Goal: Transaction & Acquisition: Purchase product/service

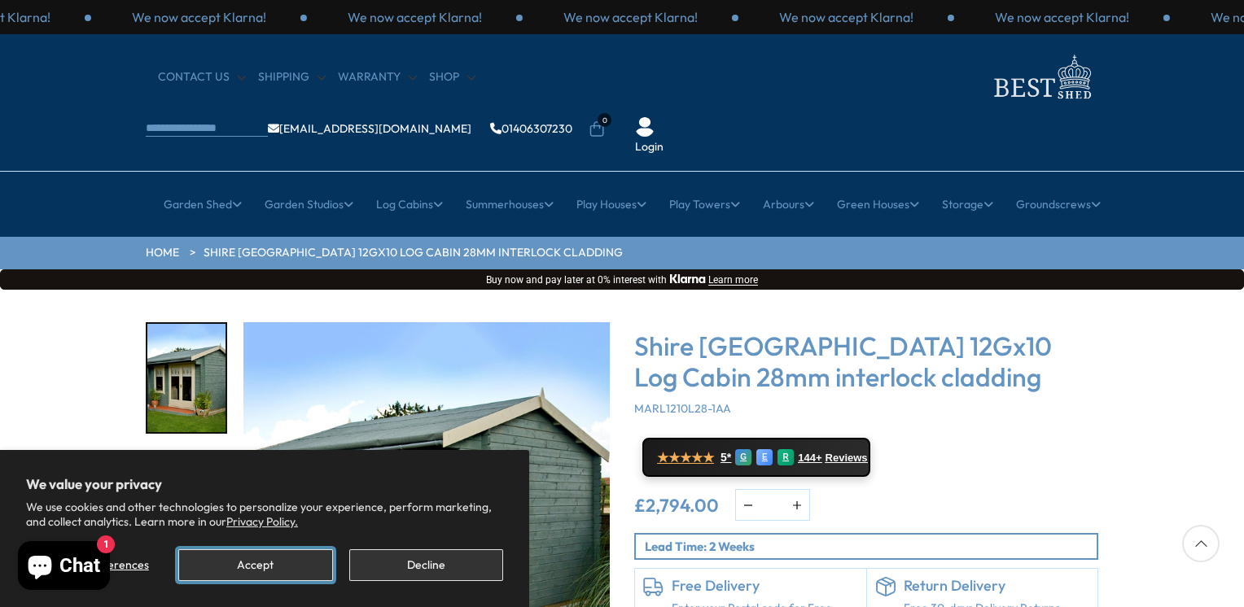
click at [270, 564] on button "Accept" at bounding box center [255, 566] width 154 height 32
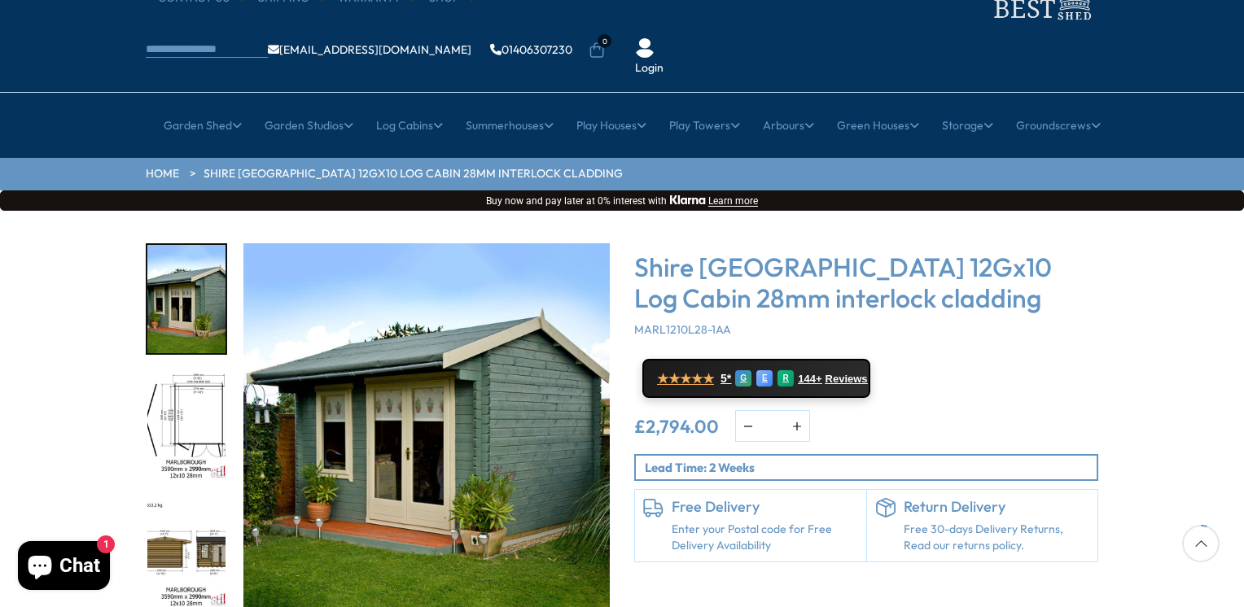
scroll to position [163, 0]
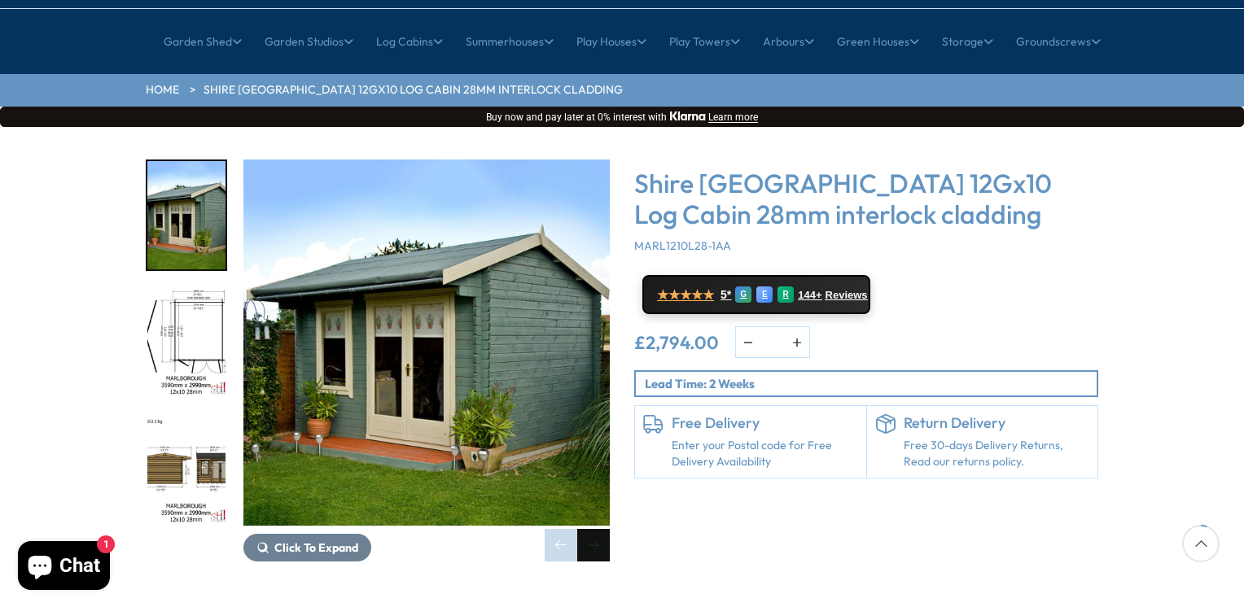
click at [594, 529] on div "Next slide" at bounding box center [593, 545] width 33 height 33
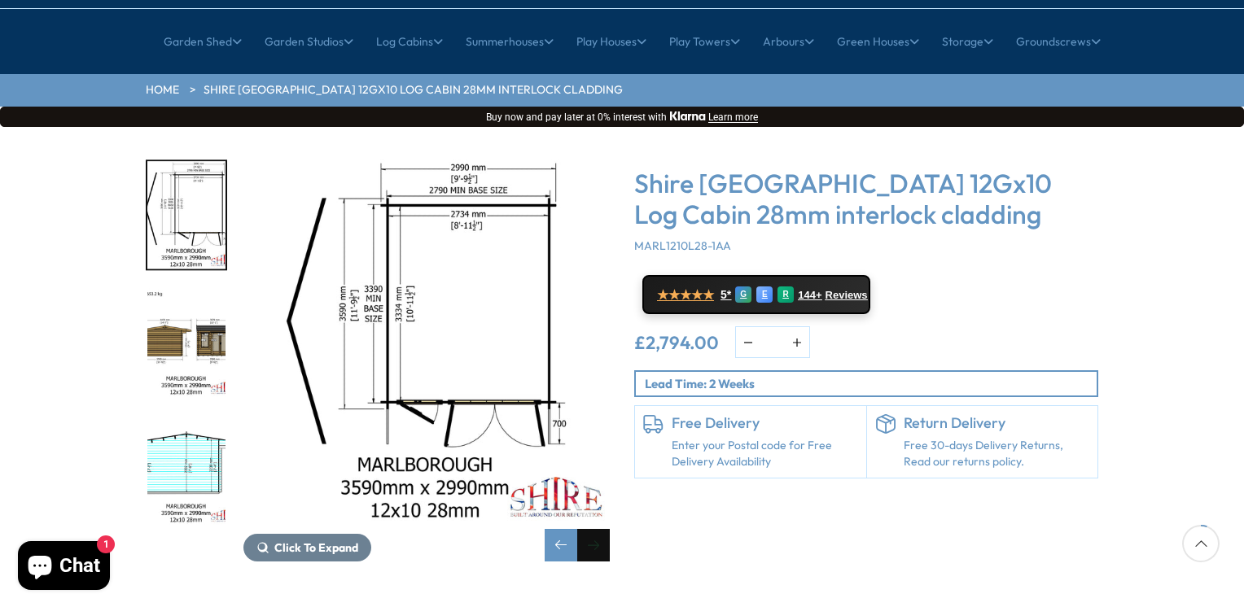
click at [591, 529] on div "Next slide" at bounding box center [593, 545] width 33 height 33
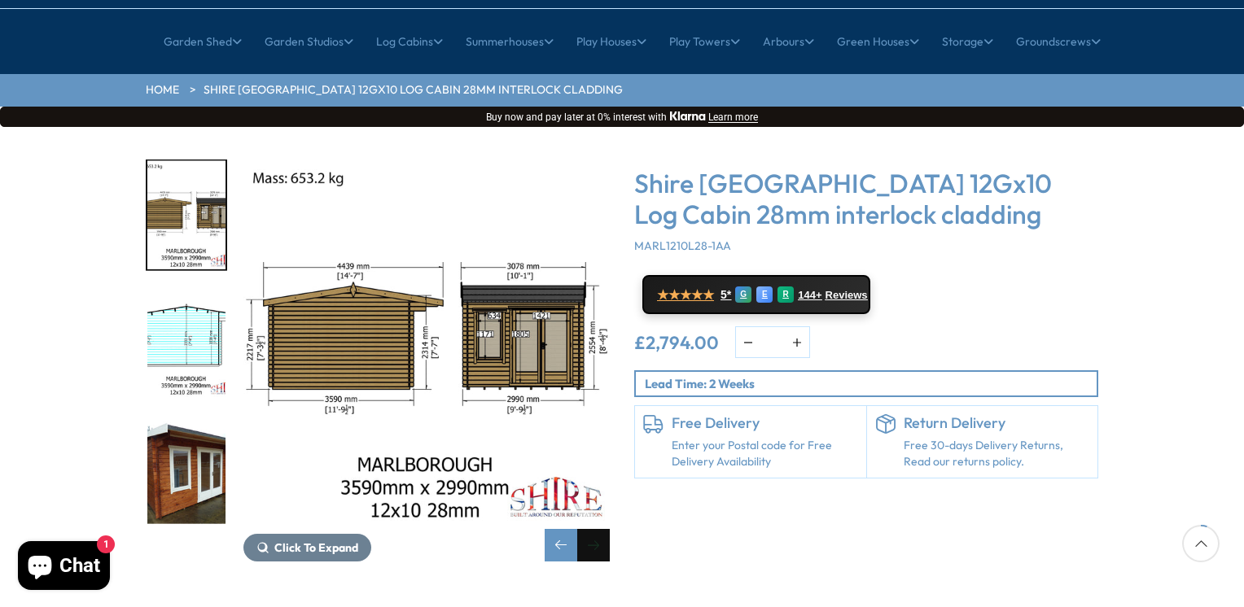
click at [589, 529] on div "Next slide" at bounding box center [593, 545] width 33 height 33
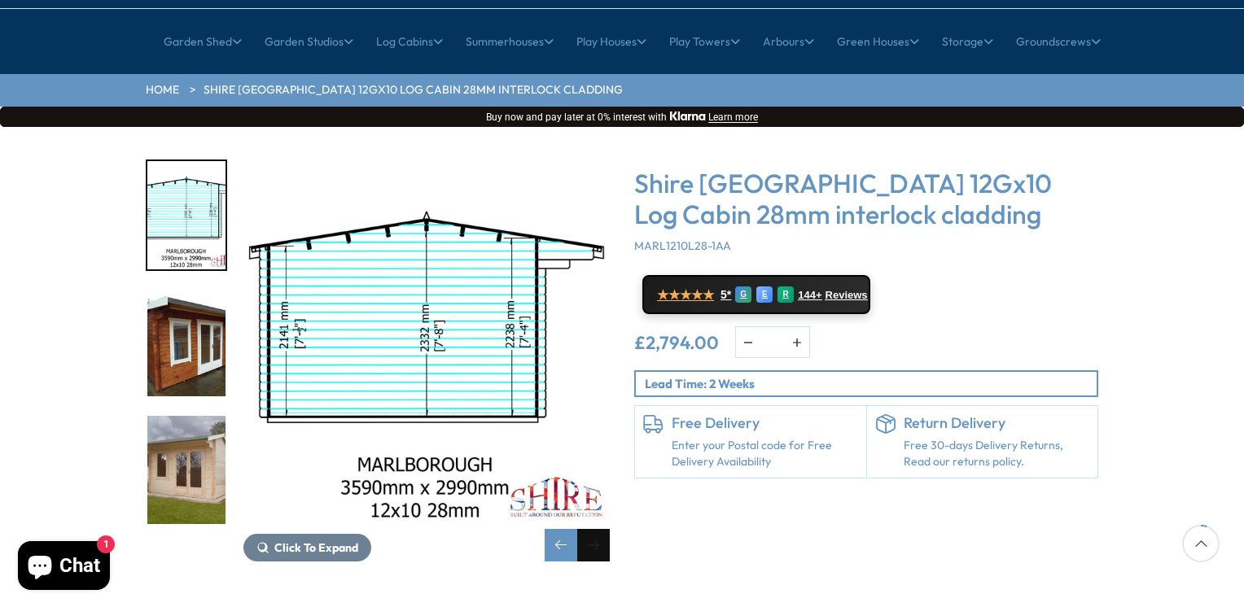
click at [589, 529] on div "Next slide" at bounding box center [593, 545] width 33 height 33
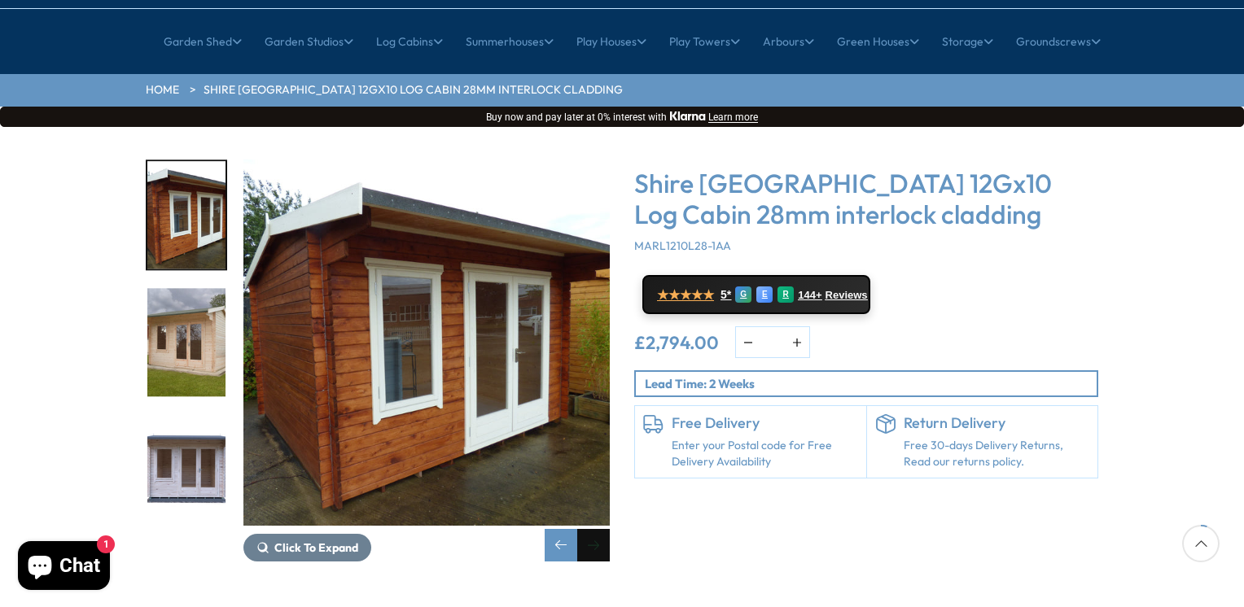
click at [589, 529] on div "Next slide" at bounding box center [593, 545] width 33 height 33
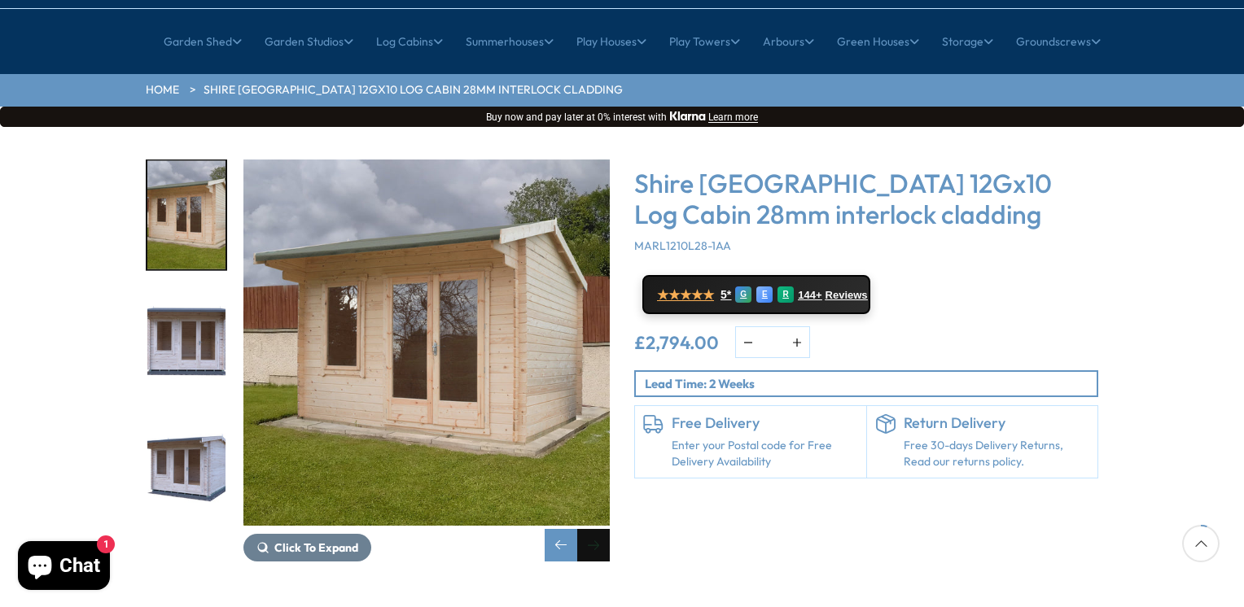
click at [589, 529] on div "Next slide" at bounding box center [593, 545] width 33 height 33
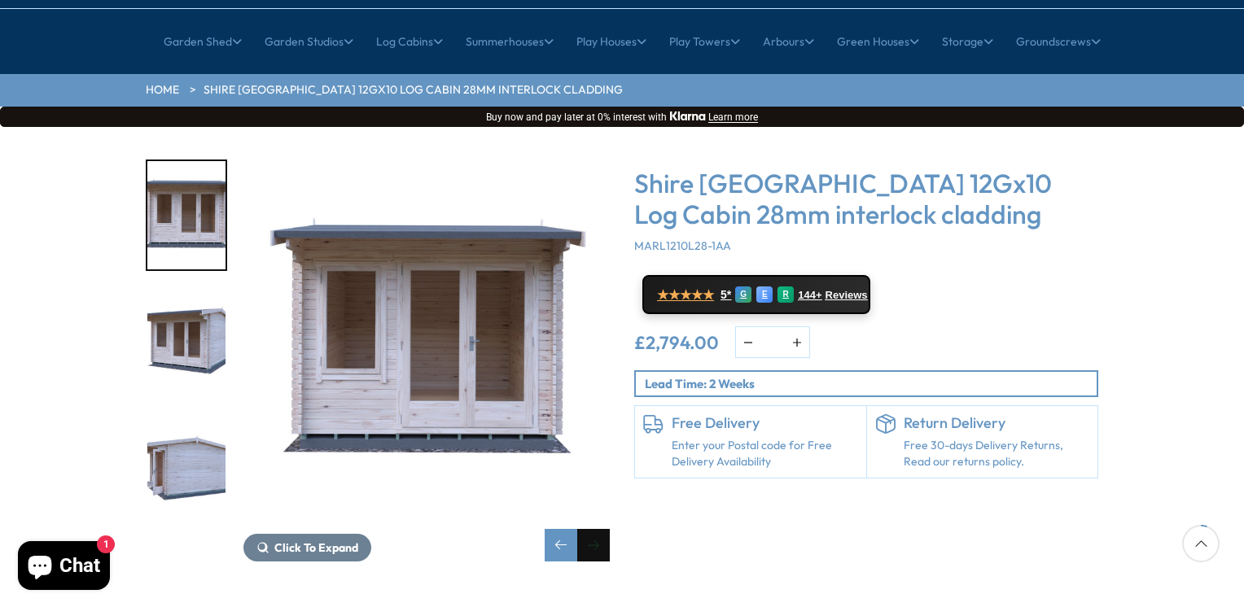
click at [589, 529] on div "Next slide" at bounding box center [593, 545] width 33 height 33
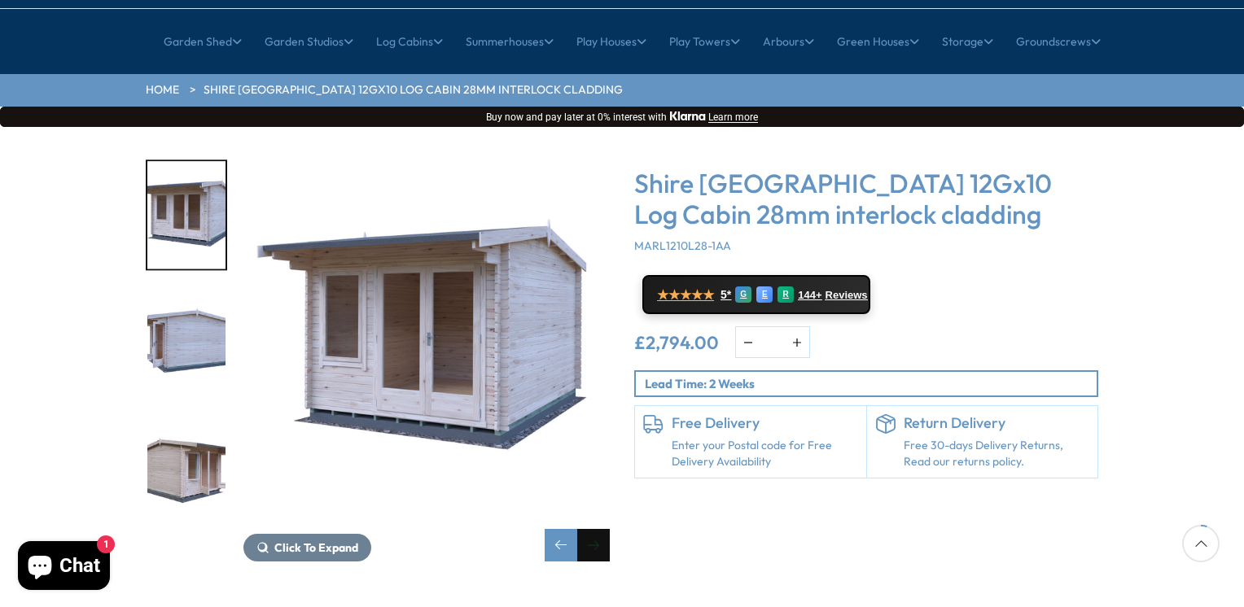
click at [589, 529] on div "Next slide" at bounding box center [593, 545] width 33 height 33
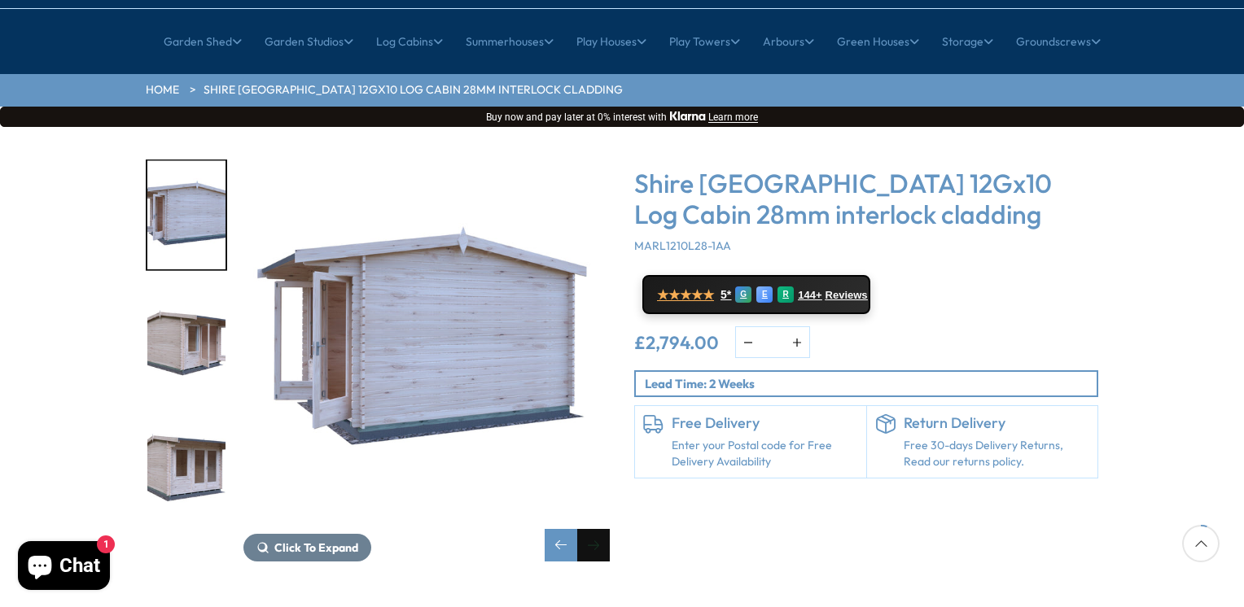
click at [589, 529] on div "Next slide" at bounding box center [593, 545] width 33 height 33
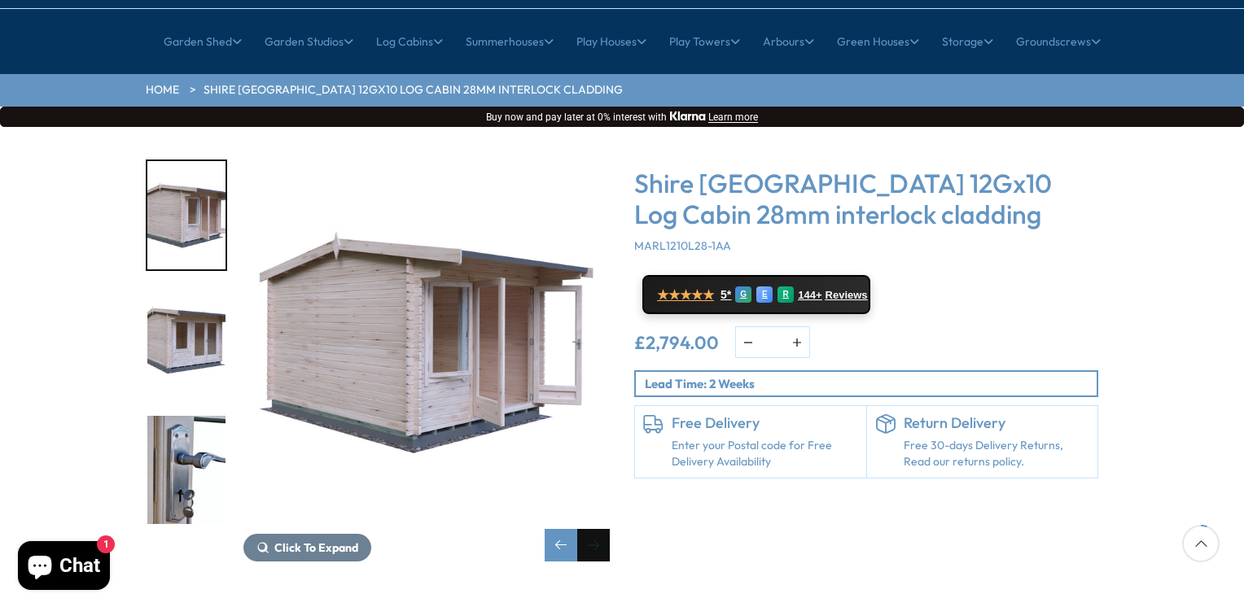
click at [589, 529] on div "Next slide" at bounding box center [593, 545] width 33 height 33
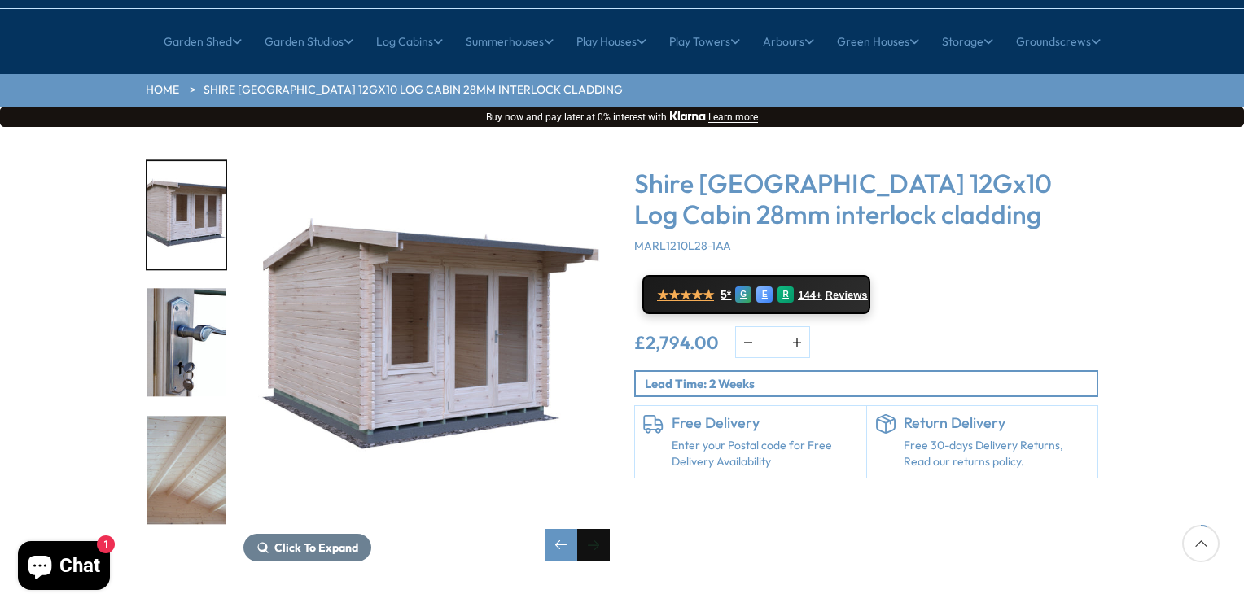
click at [589, 529] on div "Next slide" at bounding box center [593, 545] width 33 height 33
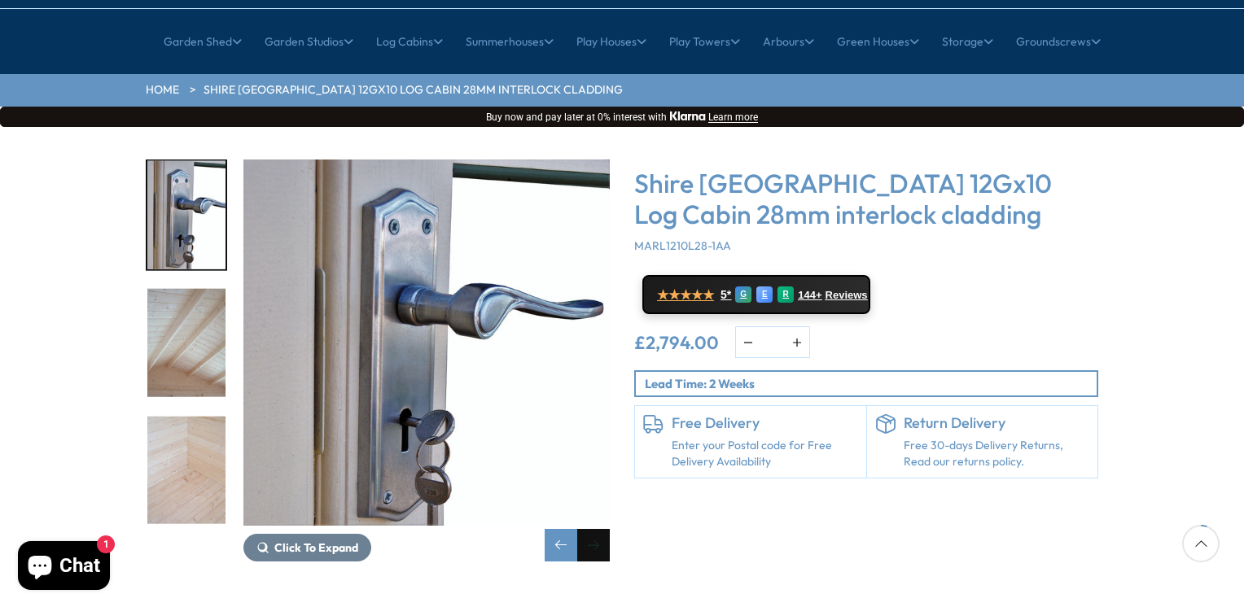
click at [589, 529] on div "Next slide" at bounding box center [593, 545] width 33 height 33
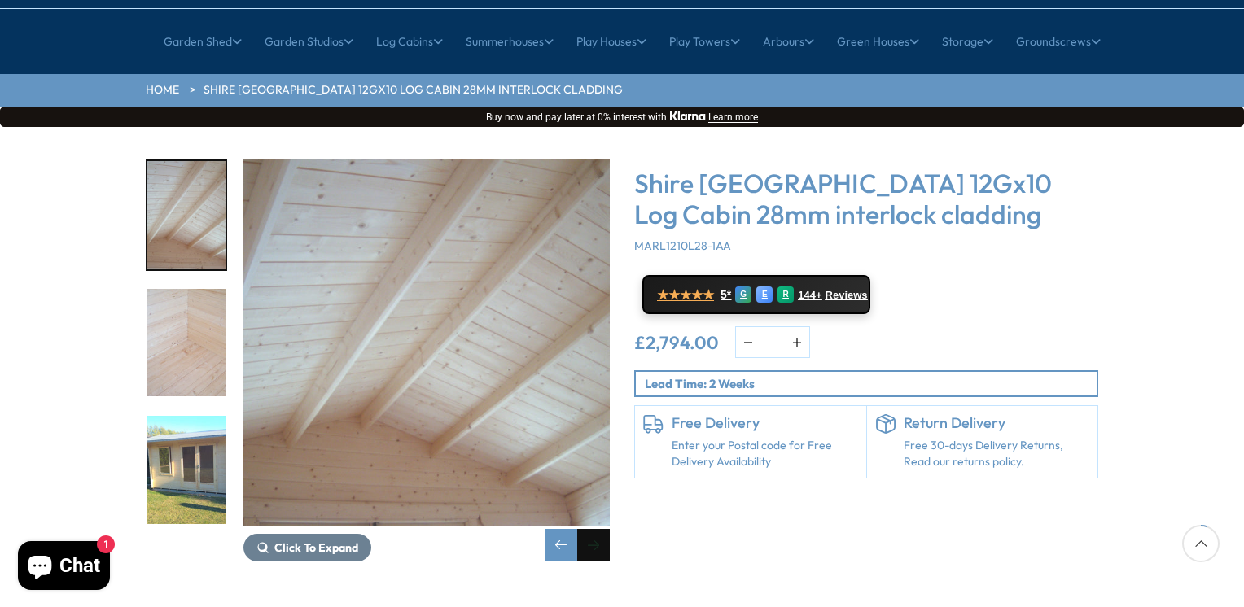
click at [589, 529] on div "Next slide" at bounding box center [593, 545] width 33 height 33
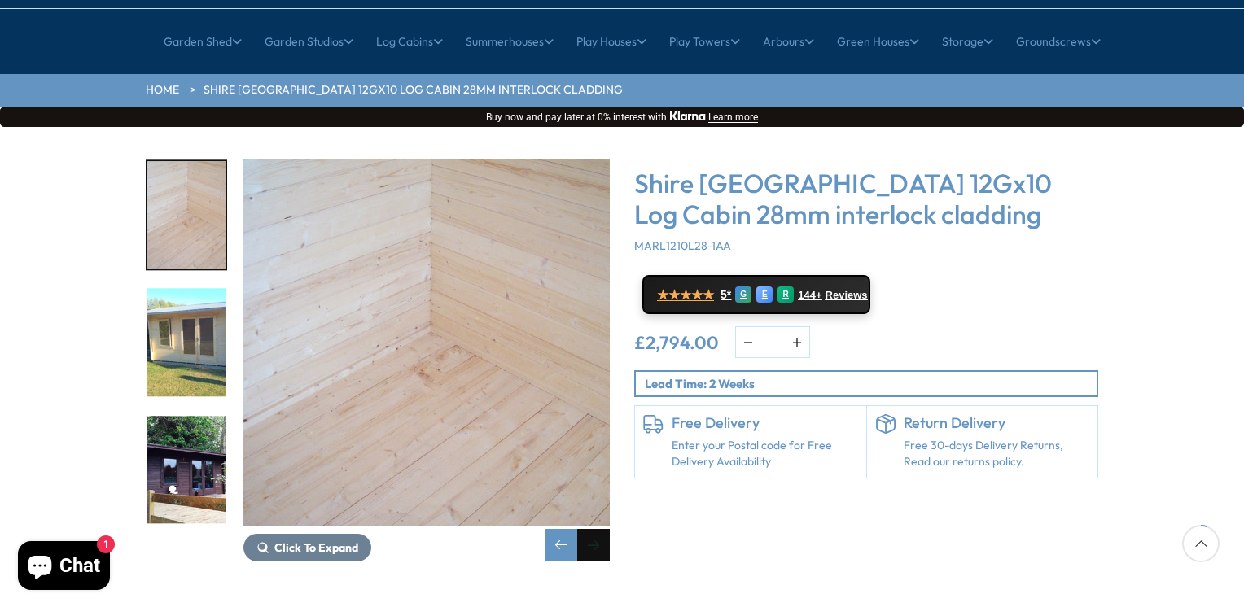
click at [589, 529] on div "Next slide" at bounding box center [593, 545] width 33 height 33
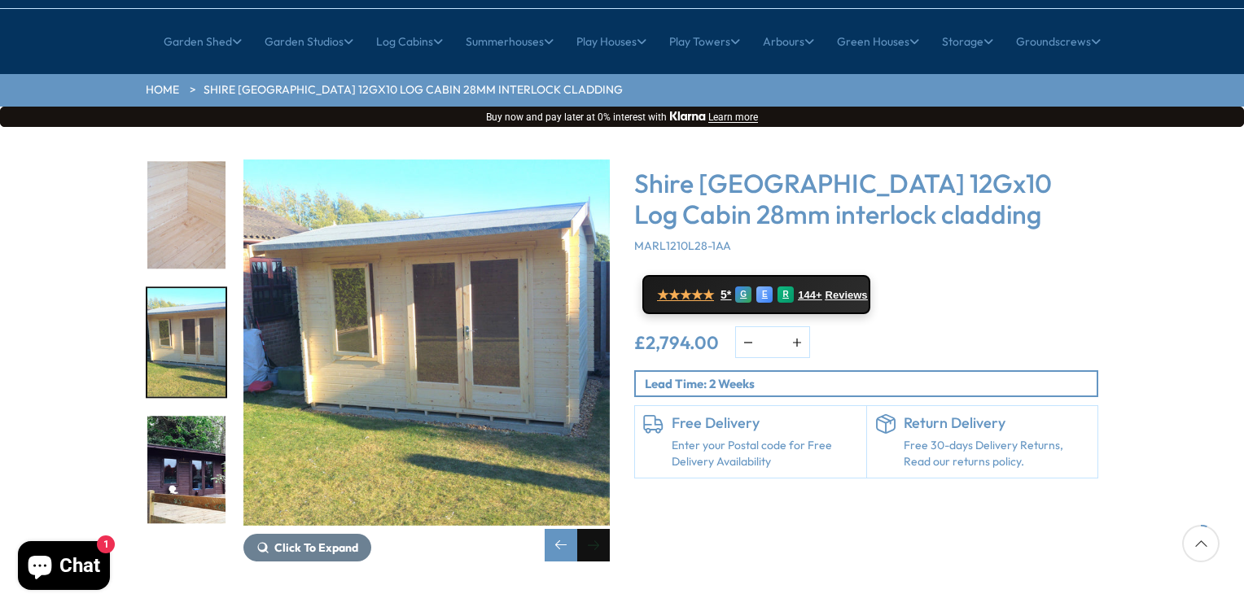
click at [589, 529] on div "Next slide" at bounding box center [593, 545] width 33 height 33
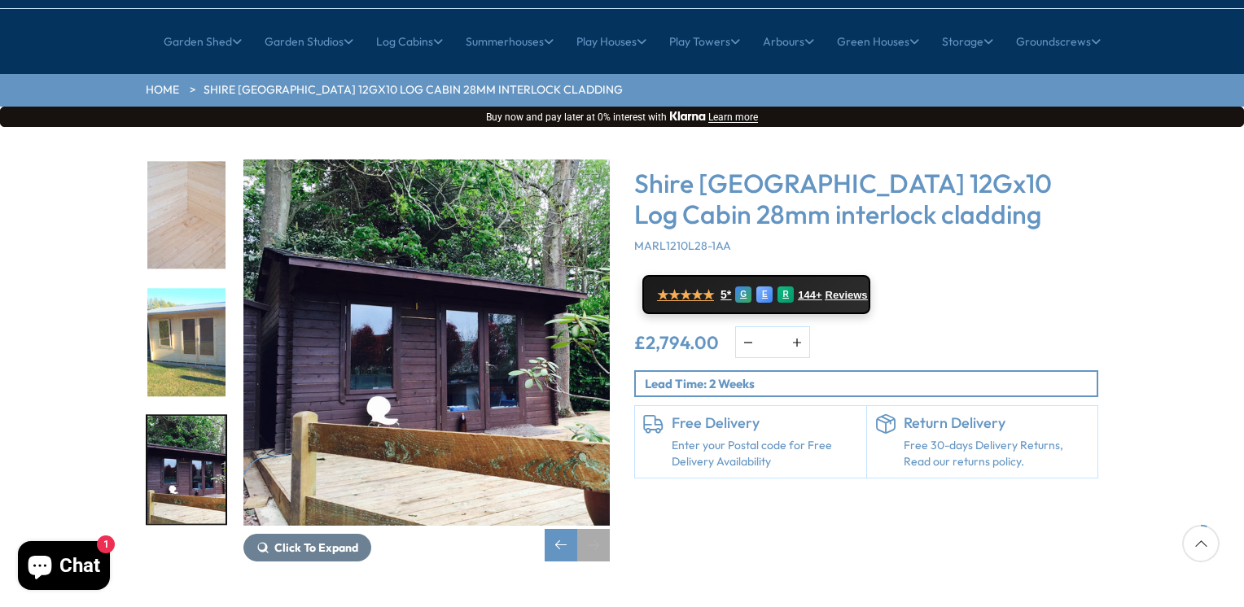
click at [591, 529] on div "Next slide" at bounding box center [593, 545] width 33 height 33
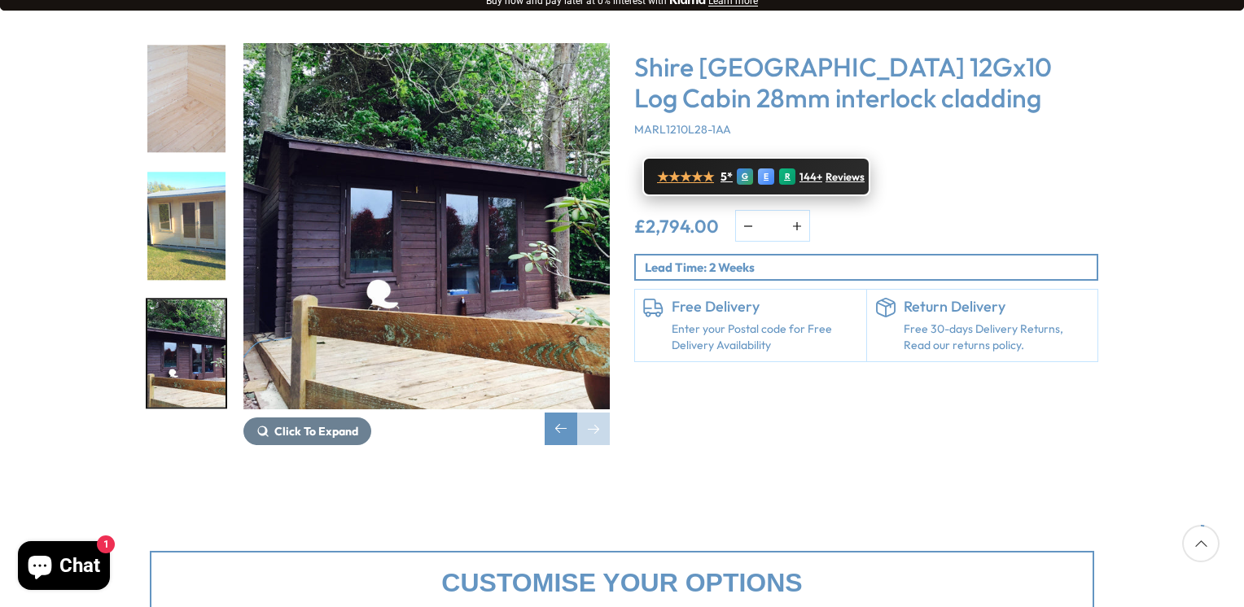
scroll to position [81, 0]
